Goal: Find specific page/section: Find specific page/section

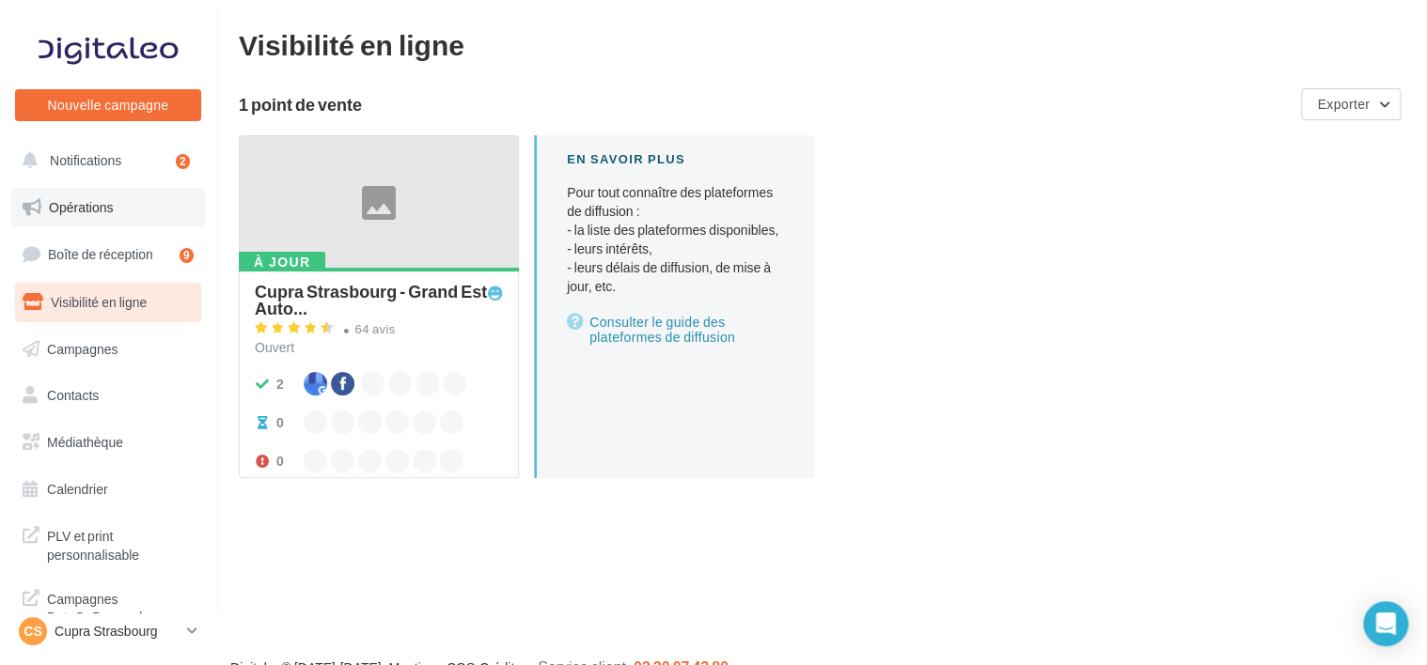
click at [131, 204] on link "Opérations" at bounding box center [108, 207] width 194 height 39
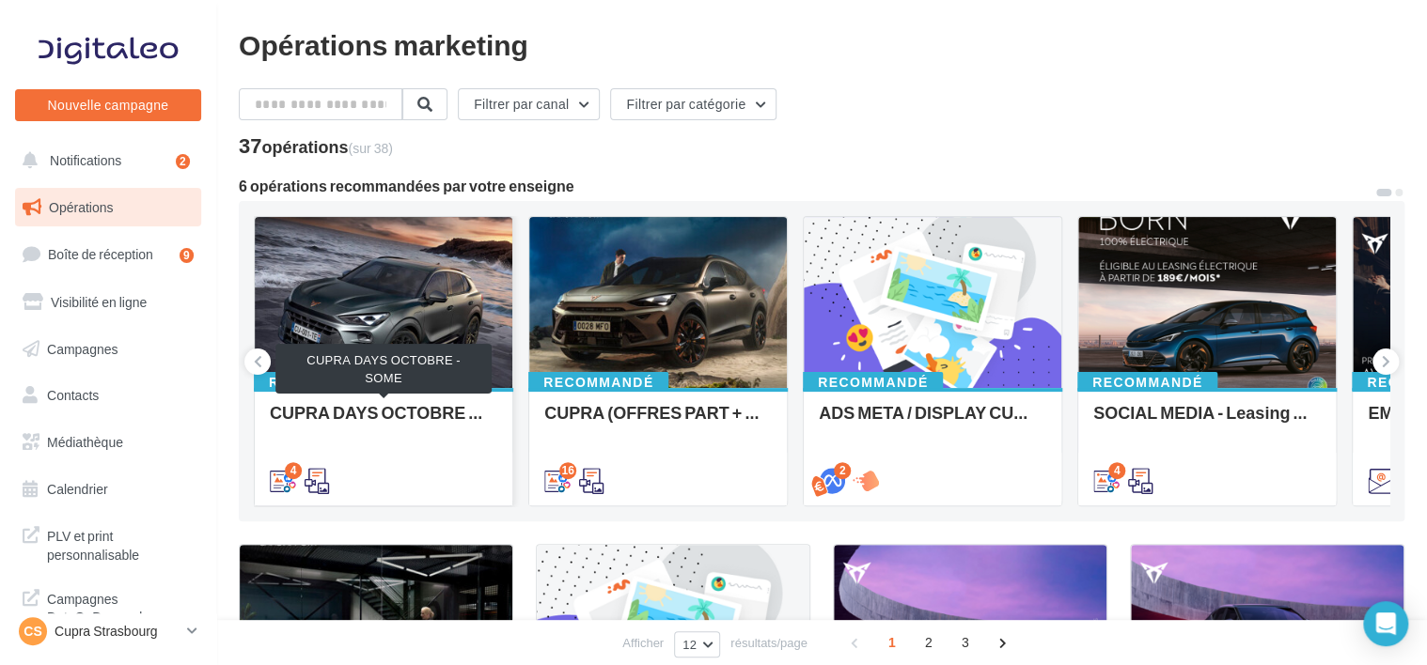
click at [440, 416] on div "CUPRA DAYS OCTOBRE - SOME" at bounding box center [383, 422] width 227 height 38
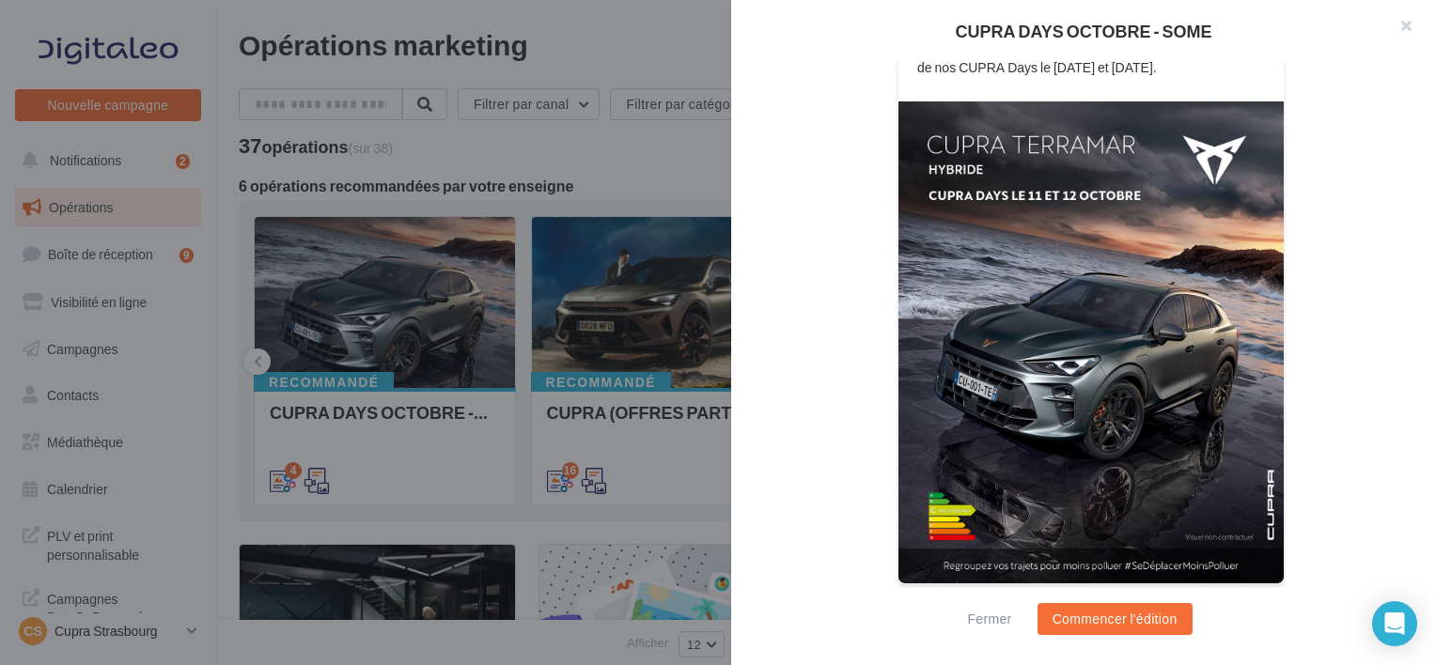
scroll to position [98, 0]
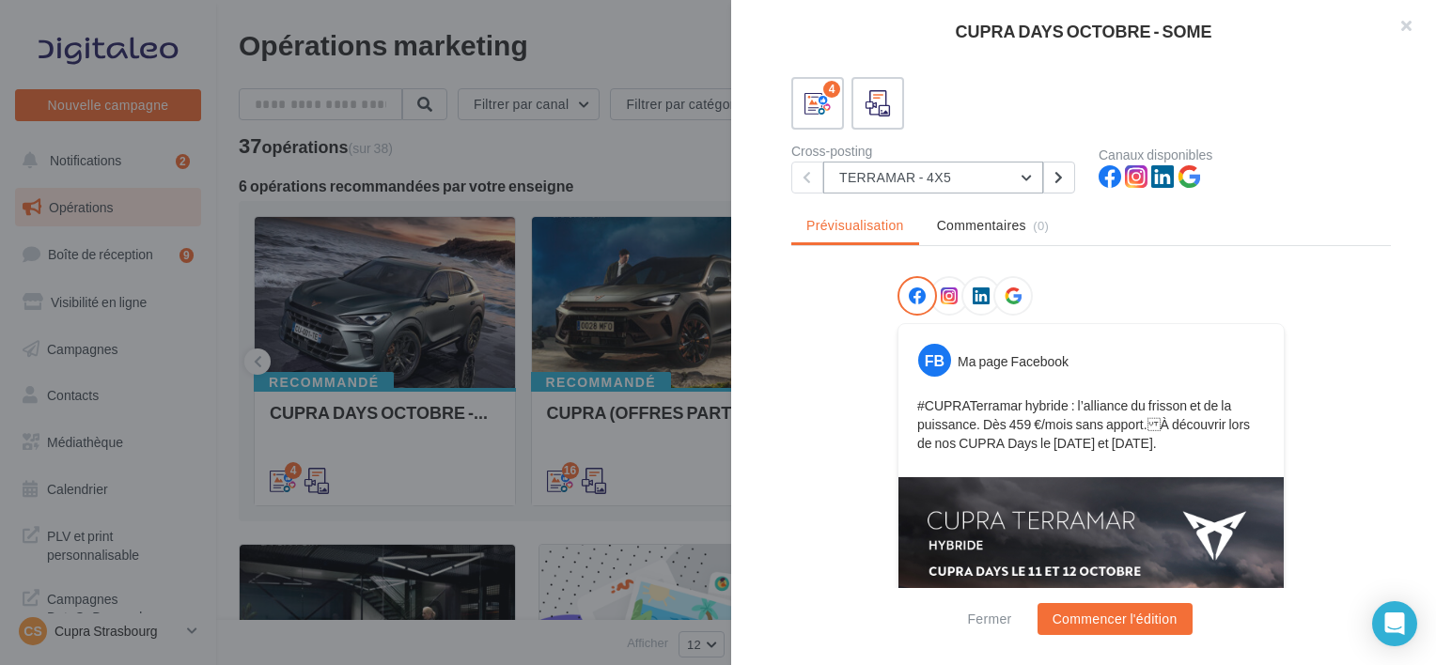
click at [936, 175] on button "TERRAMAR - 4X5" at bounding box center [933, 178] width 220 height 32
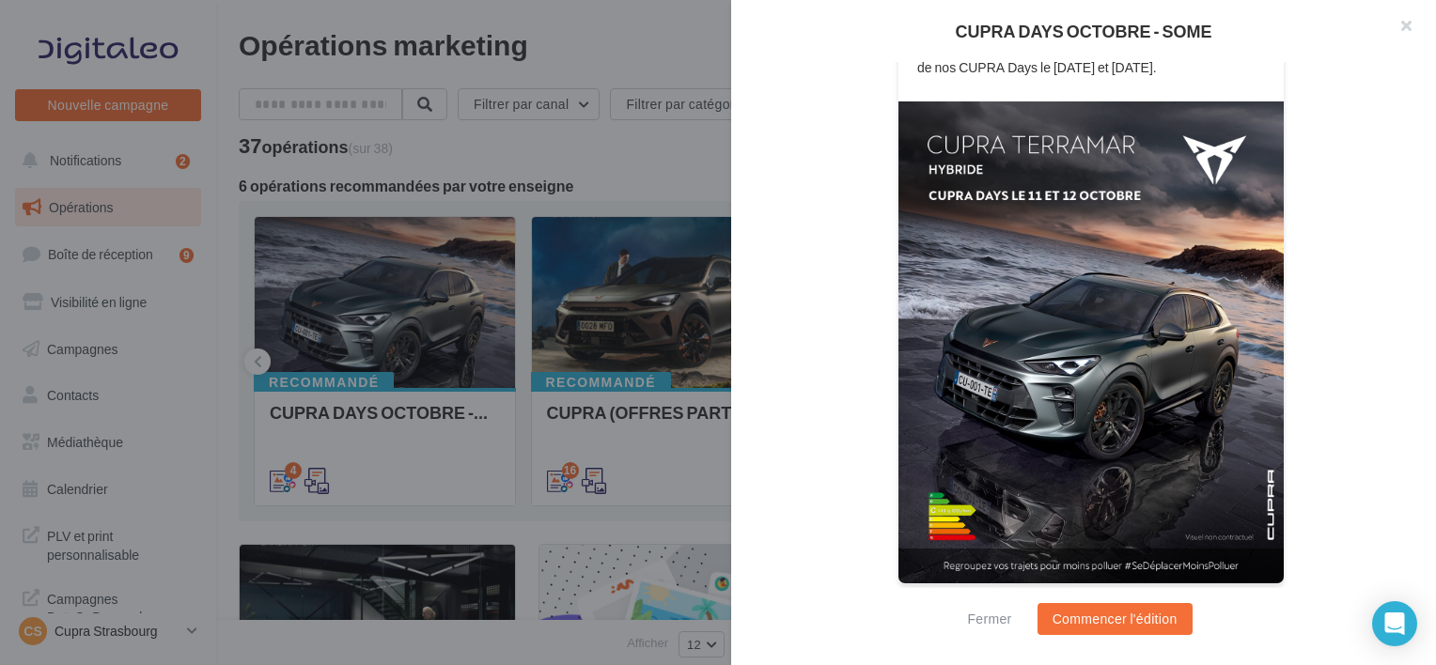
scroll to position [4, 0]
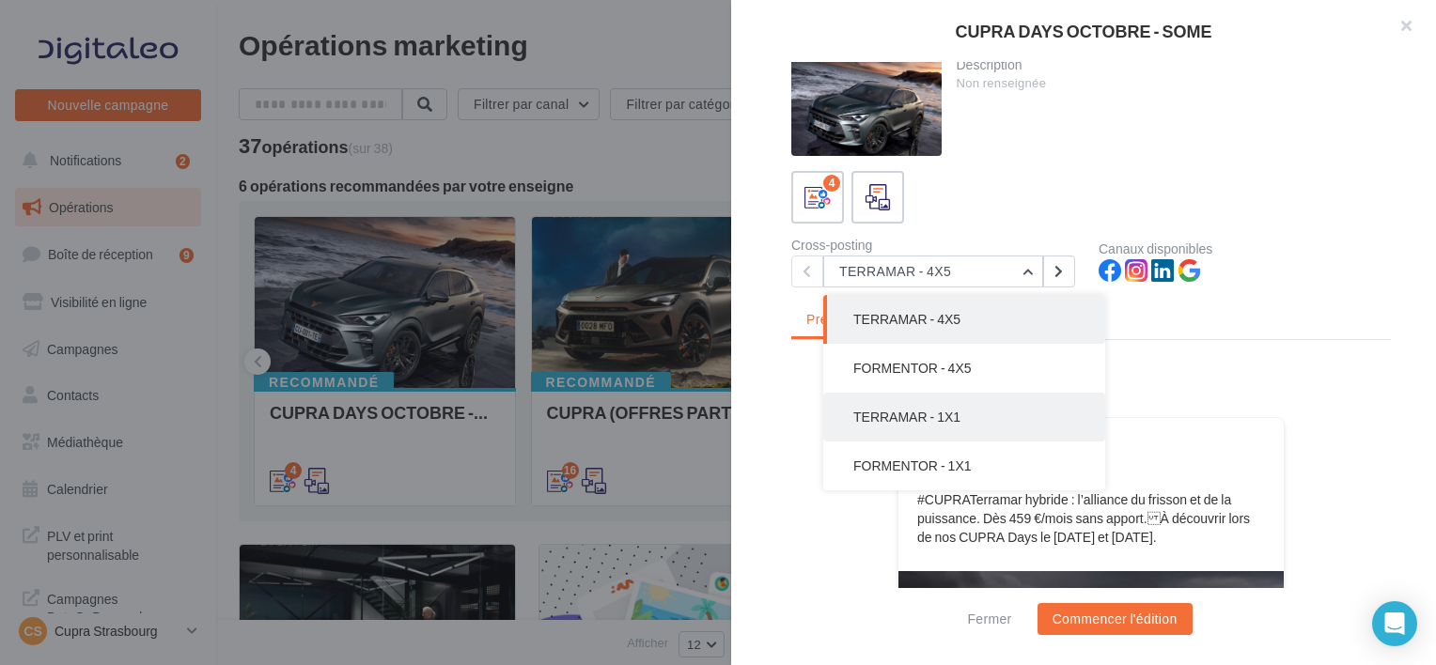
click at [955, 397] on button "TERRAMAR - 1X1" at bounding box center [964, 417] width 282 height 49
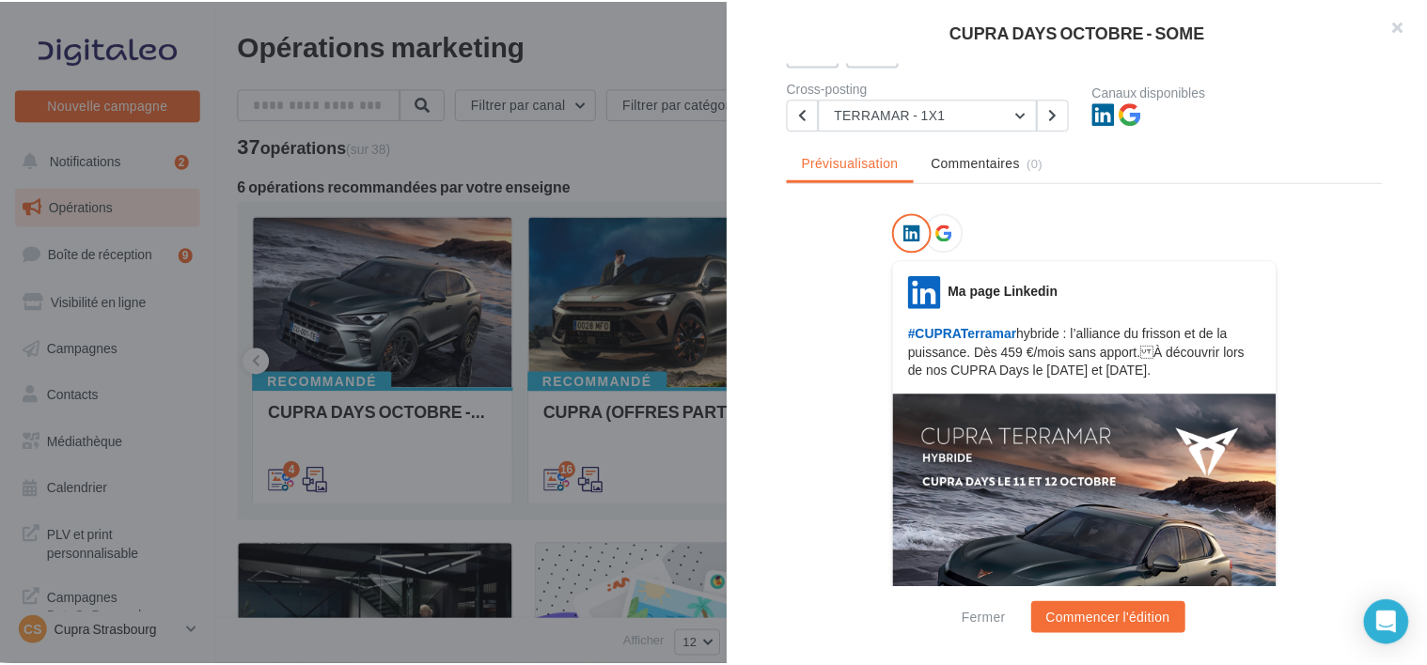
scroll to position [128, 0]
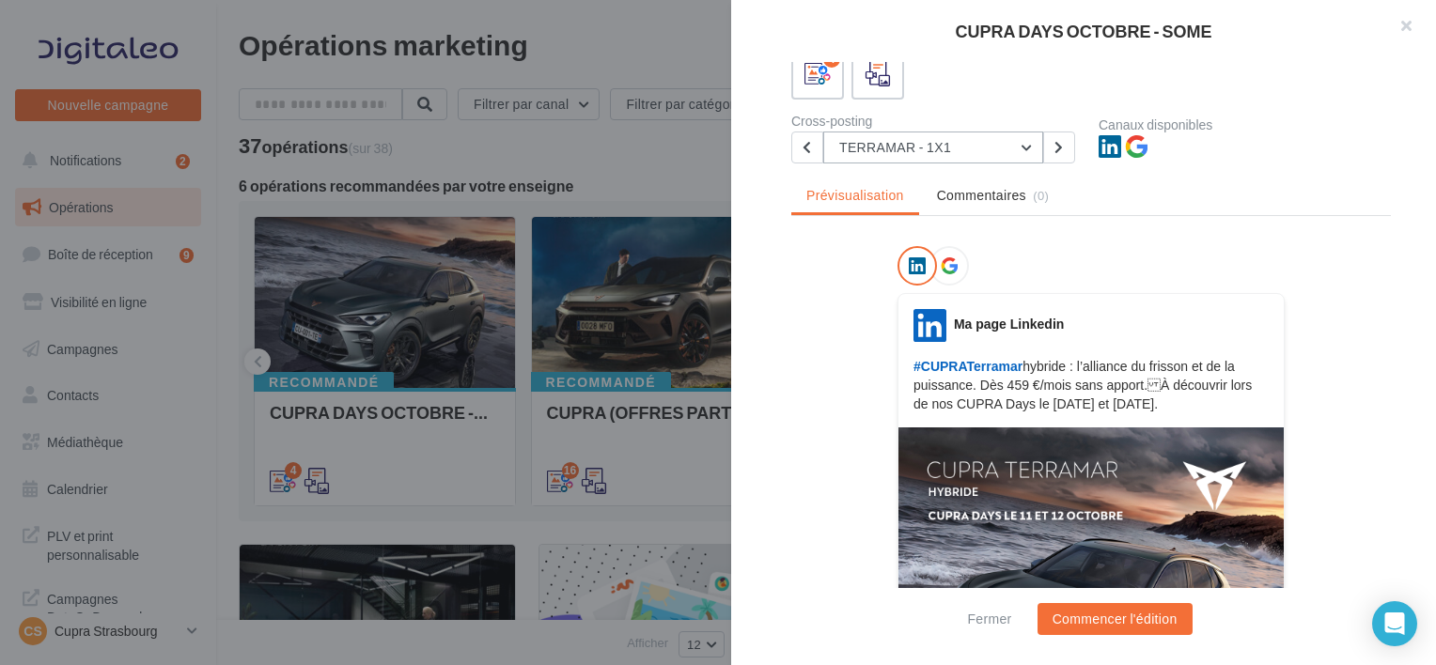
click at [892, 161] on button "TERRAMAR - 1X1" at bounding box center [933, 148] width 220 height 32
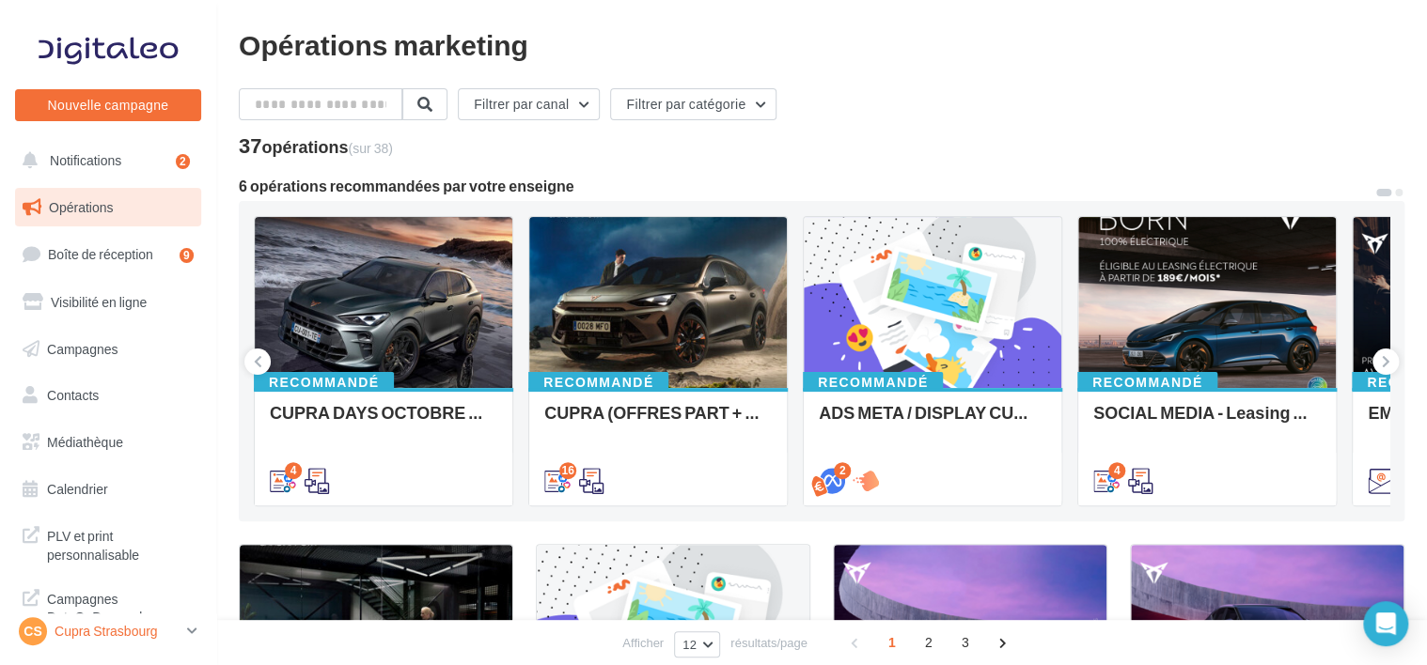
click at [141, 641] on div "CS Cupra Strasbourg cupra_strasbourg" at bounding box center [99, 631] width 161 height 28
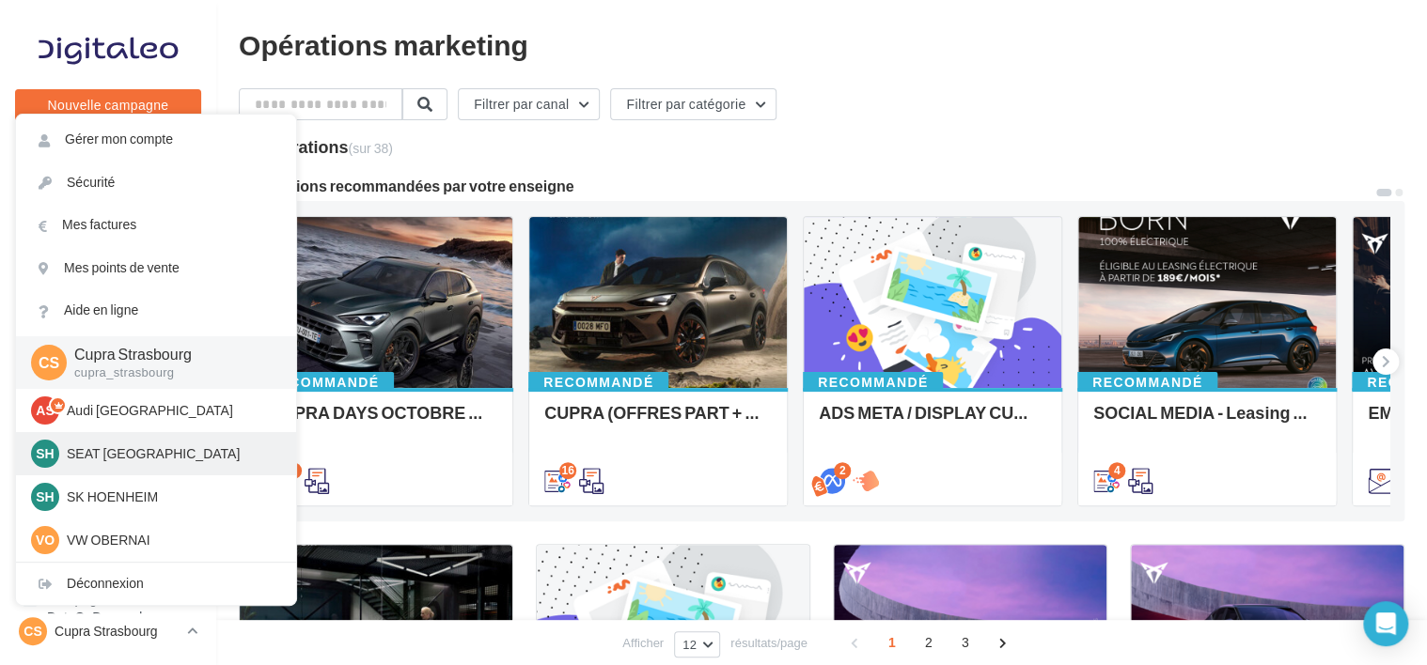
click at [97, 444] on div "SH SEAT HOENHEIM SEAT-HOENHEIM2" at bounding box center [156, 454] width 250 height 28
